Goal: Task Accomplishment & Management: Manage account settings

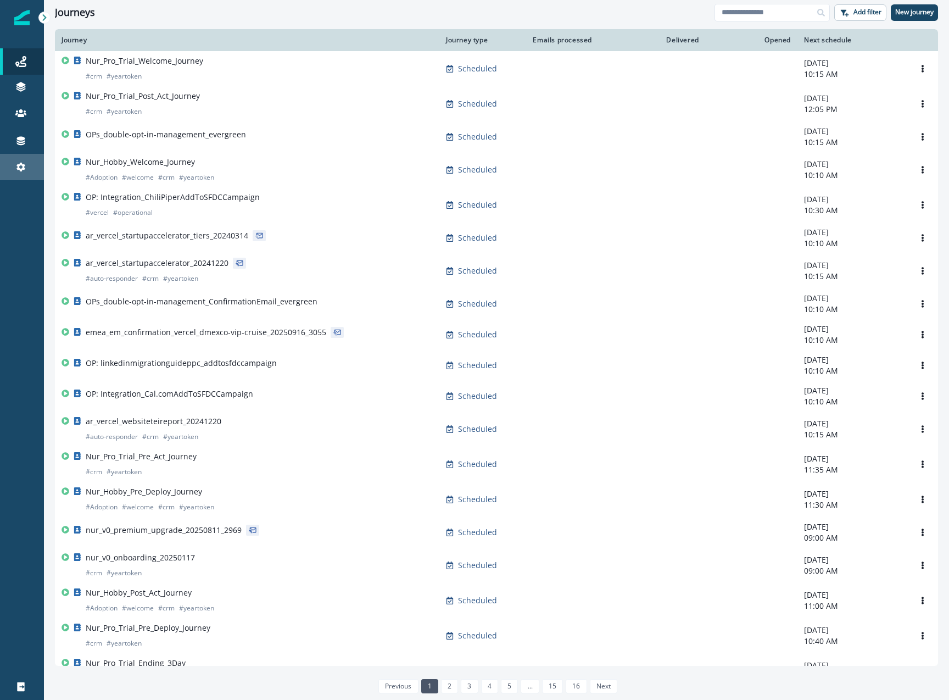
click at [14, 168] on div "Settings" at bounding box center [21, 166] width 35 height 13
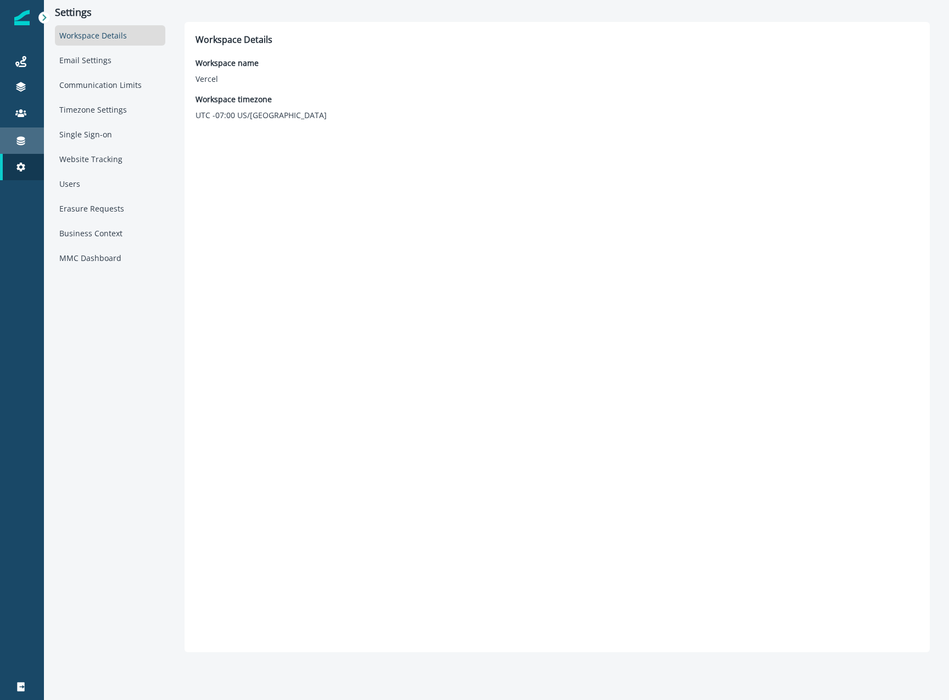
click at [7, 146] on div "Connections" at bounding box center [21, 140] width 35 height 13
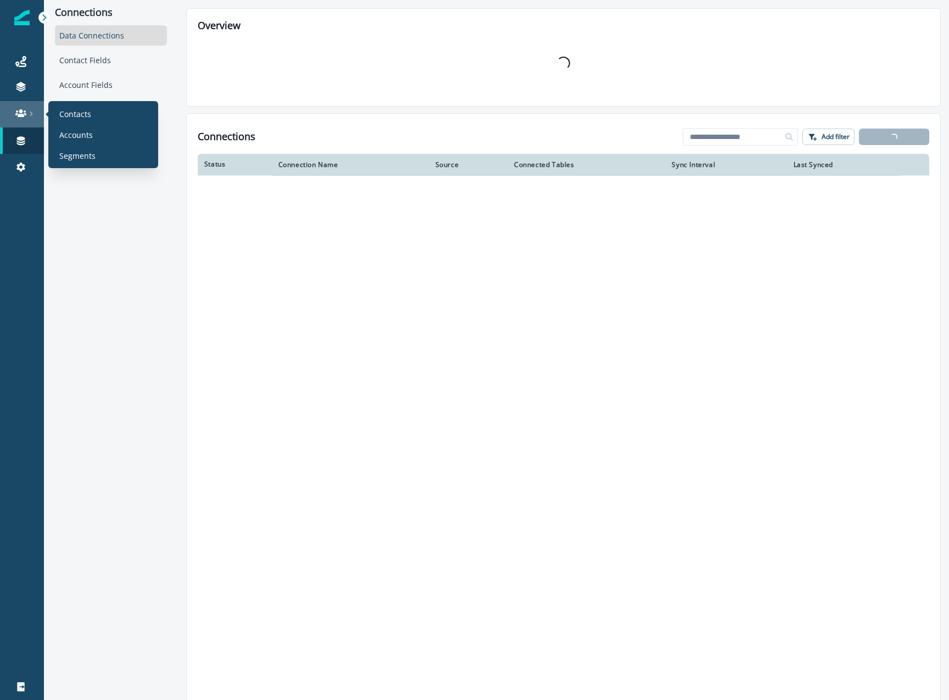
click at [26, 112] on div at bounding box center [21, 113] width 35 height 11
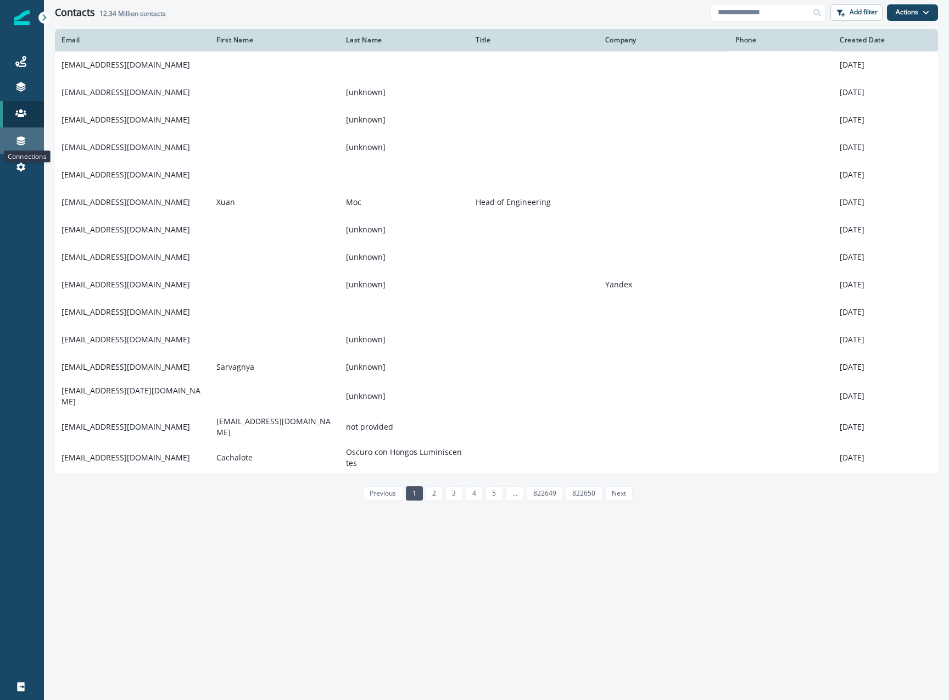
click at [15, 144] on icon at bounding box center [20, 140] width 11 height 11
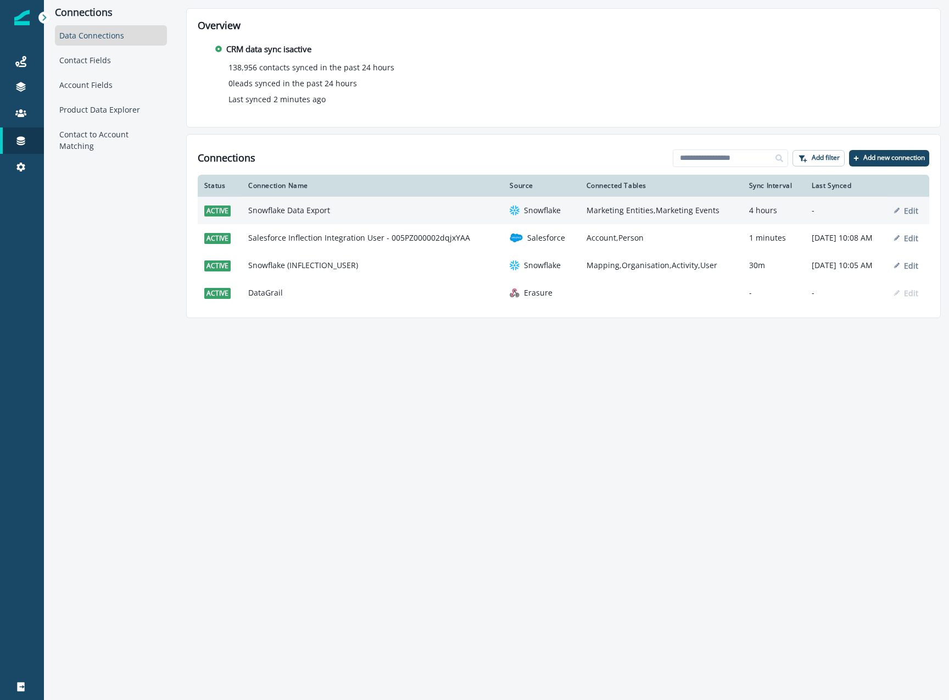
click at [608, 212] on td "Marketing Entities,Marketing Events" at bounding box center [661, 210] width 163 height 27
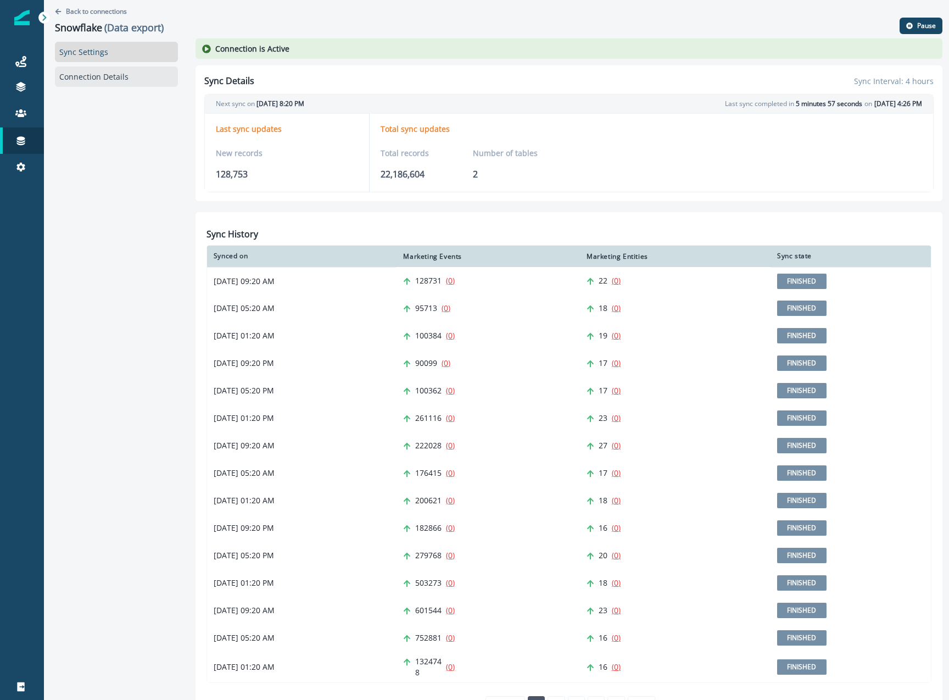
click at [155, 81] on link "Connection Details" at bounding box center [116, 76] width 123 height 20
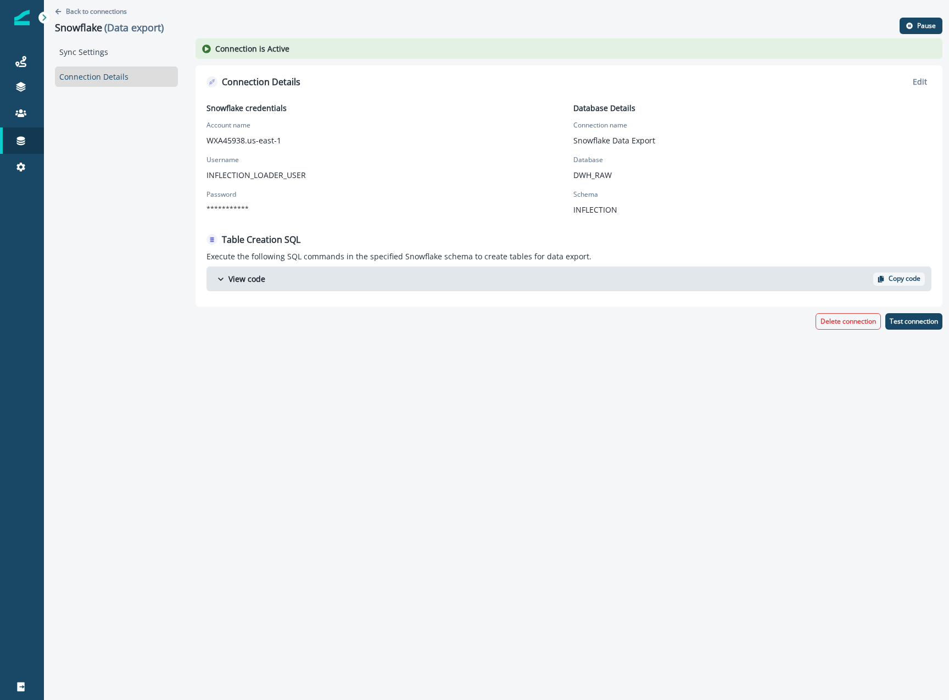
click at [315, 275] on button "View code" at bounding box center [539, 278] width 667 height 19
